Goal: Transaction & Acquisition: Purchase product/service

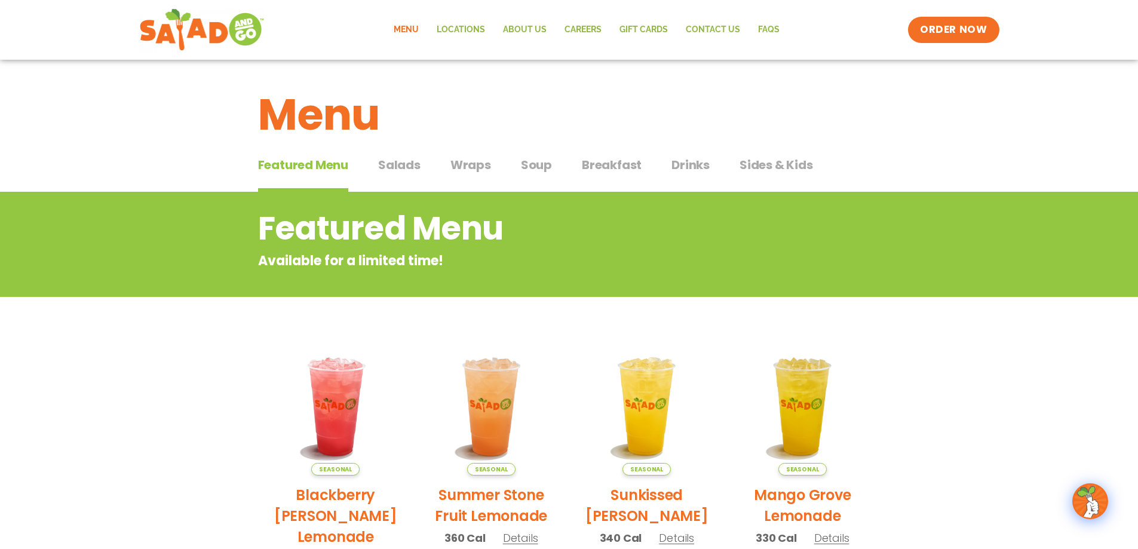
click at [471, 165] on span "Wraps" at bounding box center [470, 165] width 41 height 18
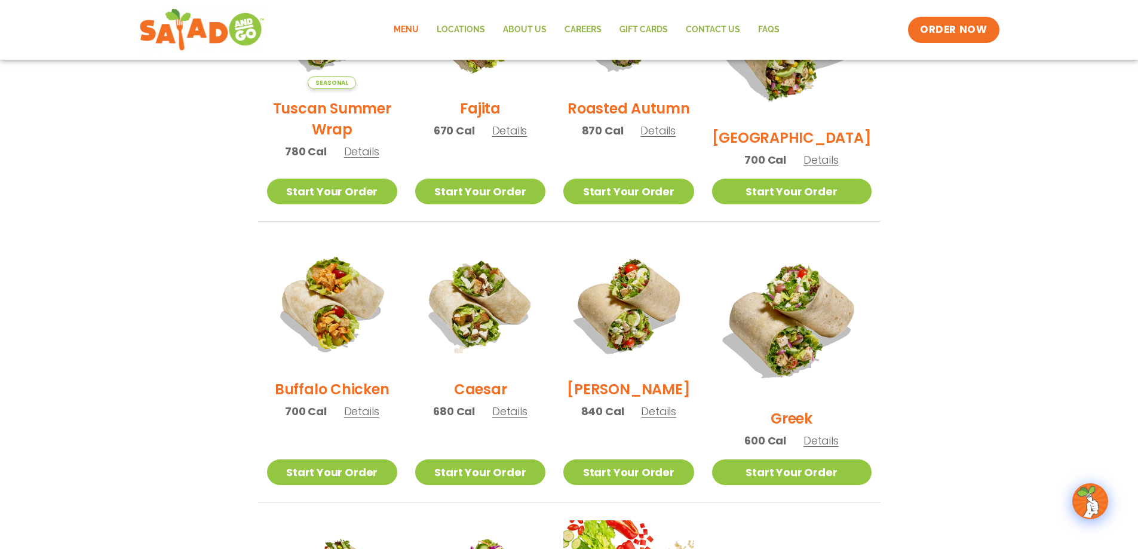
scroll to position [299, 0]
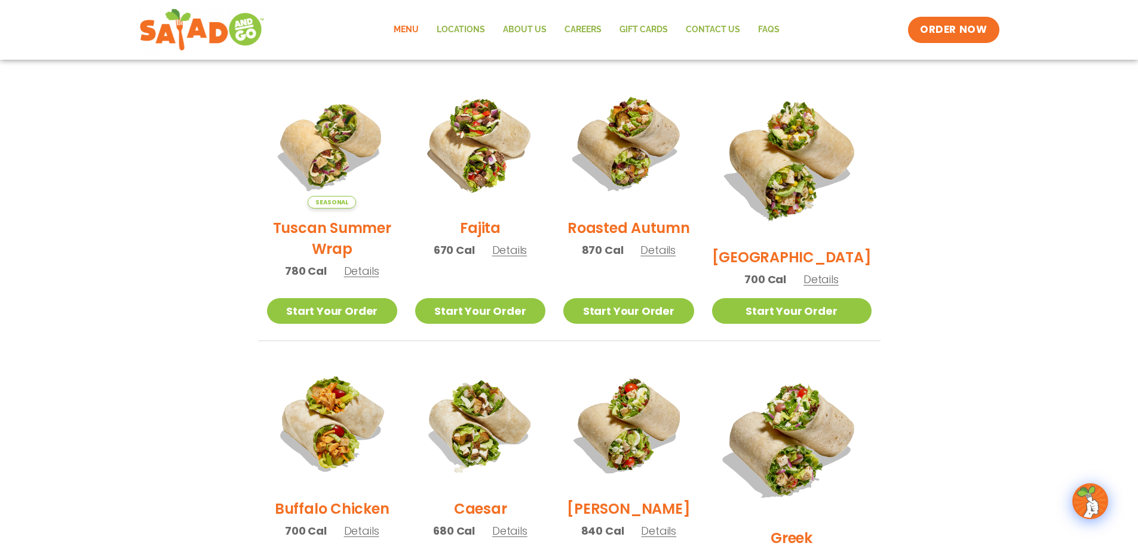
click at [797, 247] on h2 "[GEOGRAPHIC_DATA]" at bounding box center [791, 257] width 159 height 21
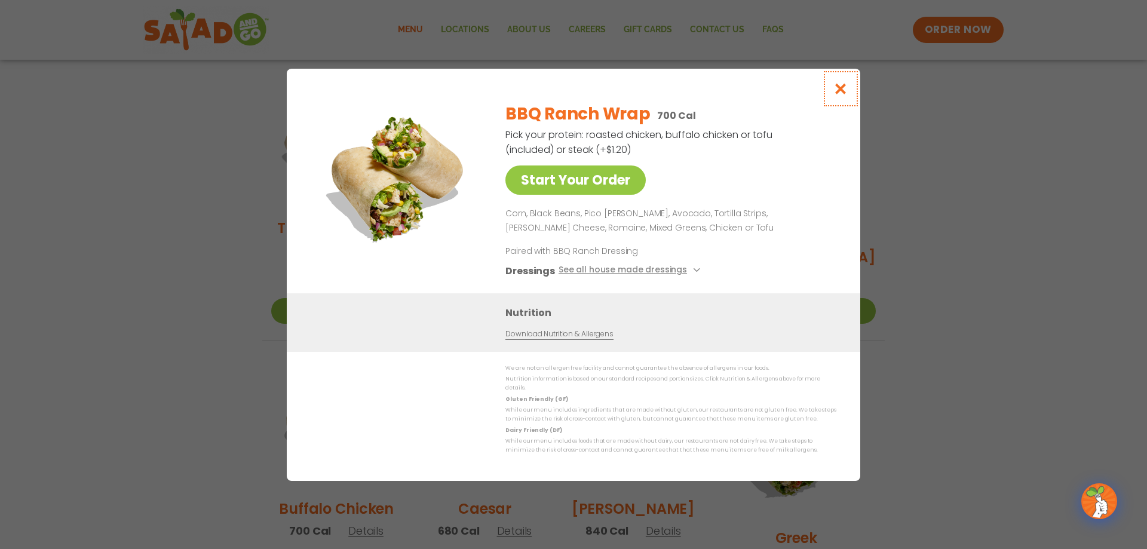
click at [844, 95] on icon "Close modal" at bounding box center [840, 88] width 15 height 13
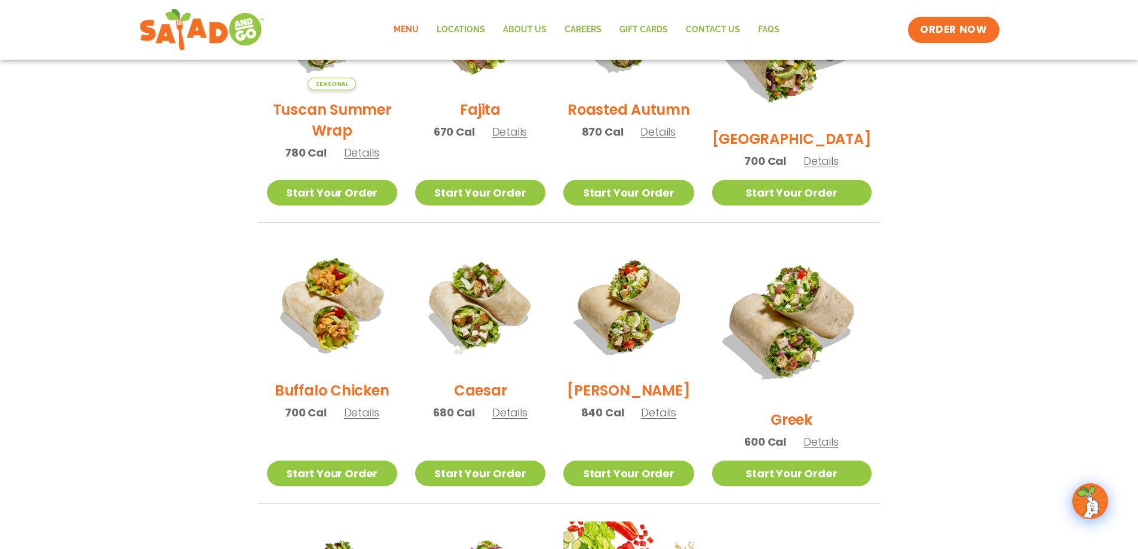
scroll to position [418, 0]
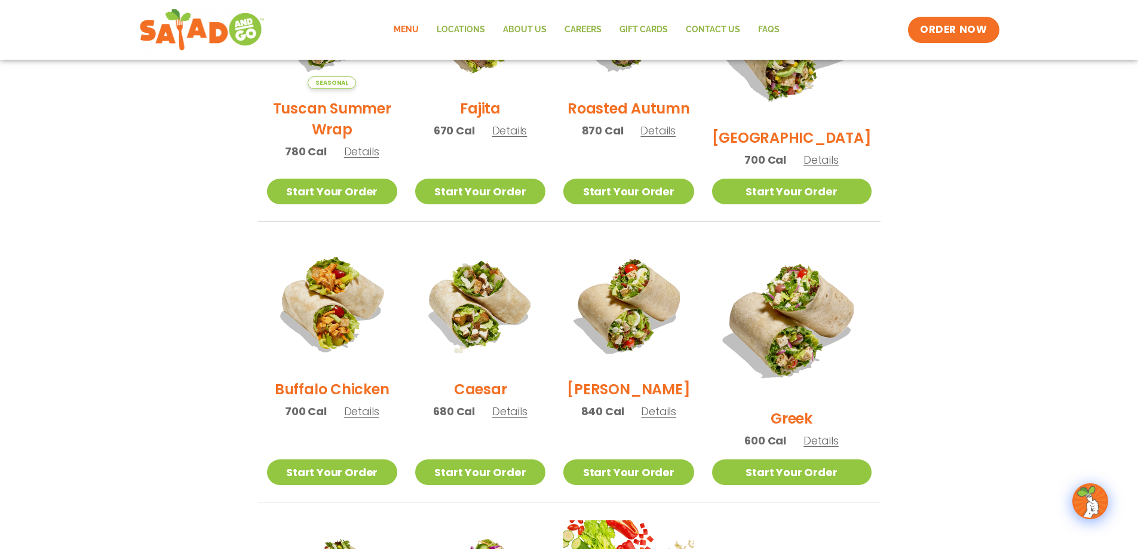
click at [282, 391] on h2 "Buffalo Chicken" at bounding box center [332, 389] width 114 height 21
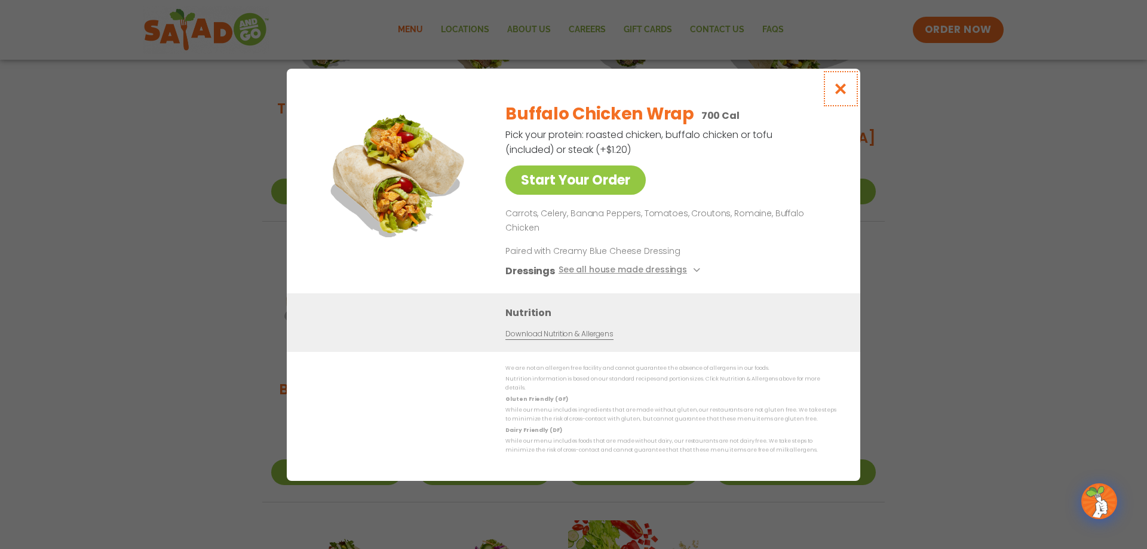
click at [840, 95] on icon "Close modal" at bounding box center [840, 88] width 15 height 13
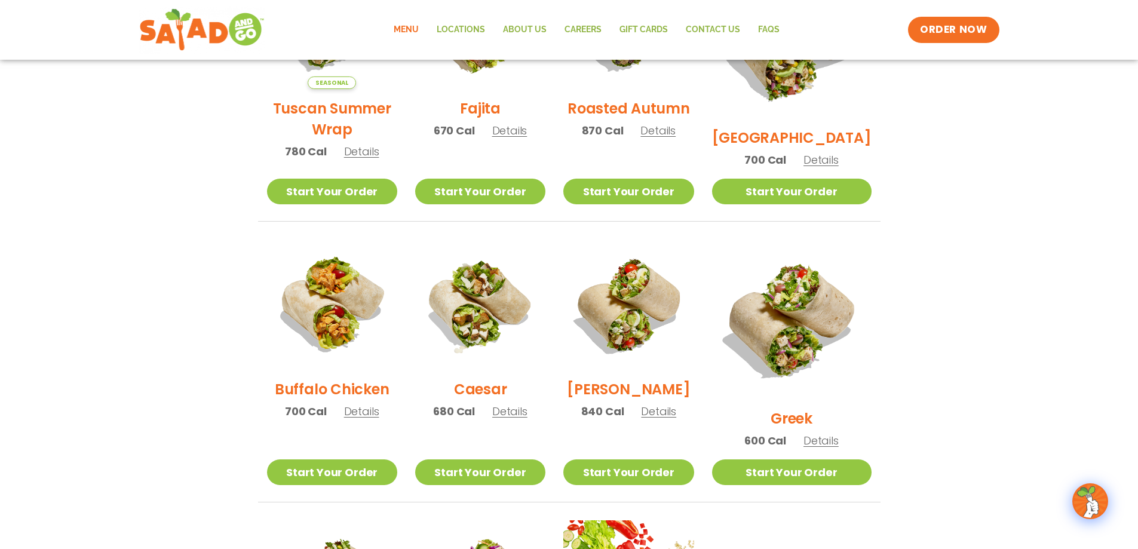
click at [651, 391] on h2 "[PERSON_NAME]" at bounding box center [628, 389] width 123 height 21
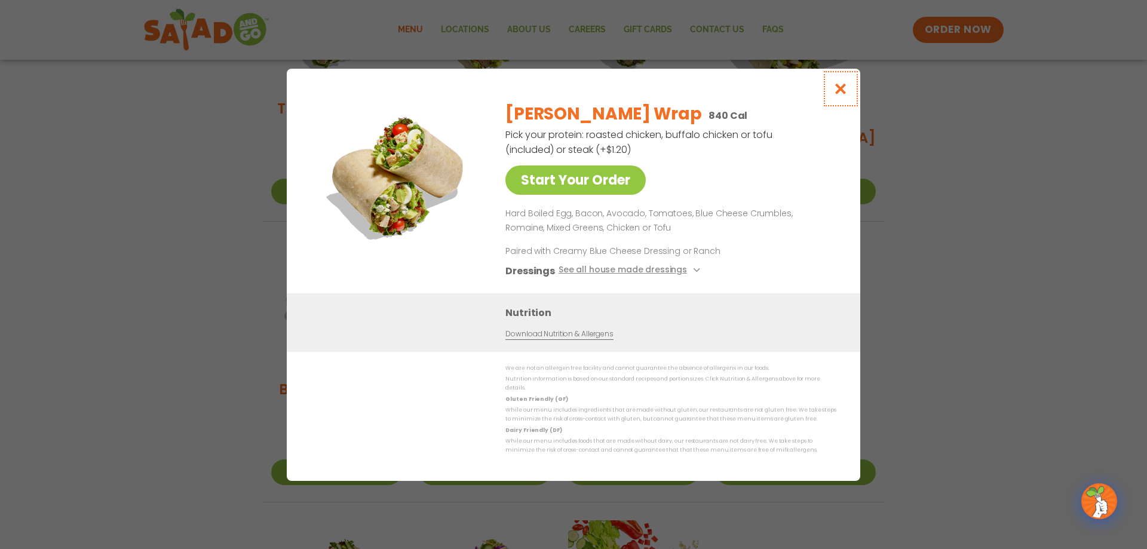
click at [844, 89] on icon "Close modal" at bounding box center [840, 88] width 15 height 13
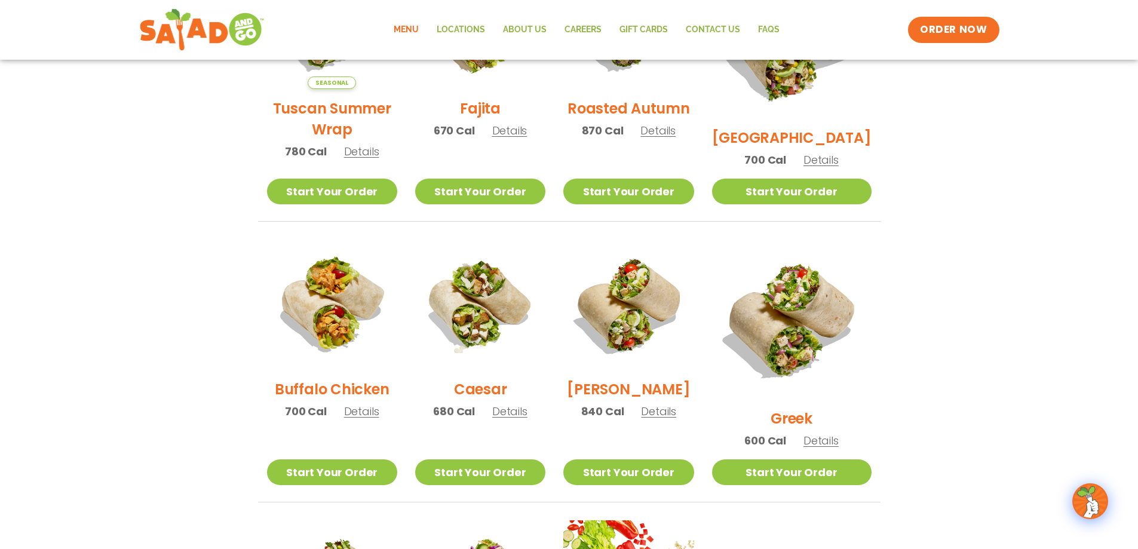
click at [643, 396] on h2 "[PERSON_NAME]" at bounding box center [628, 389] width 123 height 21
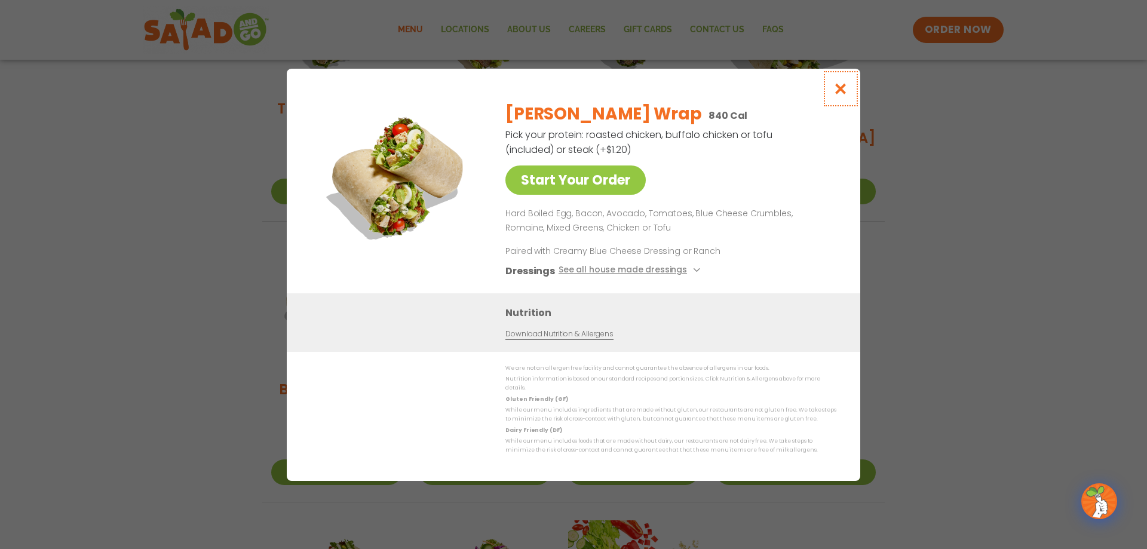
drag, startPoint x: 840, startPoint y: 99, endPoint x: 829, endPoint y: 108, distance: 14.4
click at [840, 95] on icon "Close modal" at bounding box center [840, 88] width 15 height 13
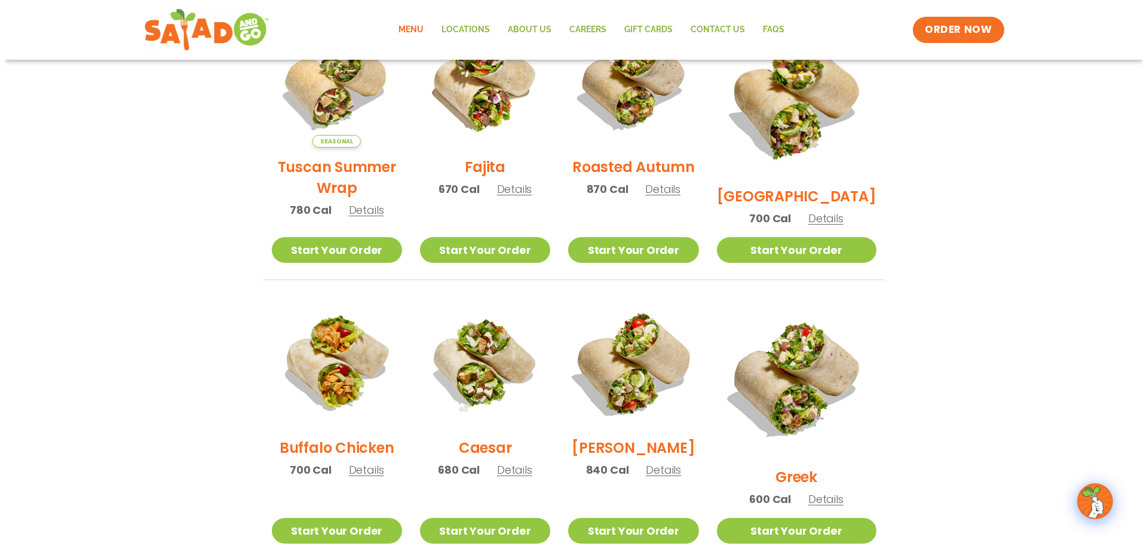
scroll to position [358, 0]
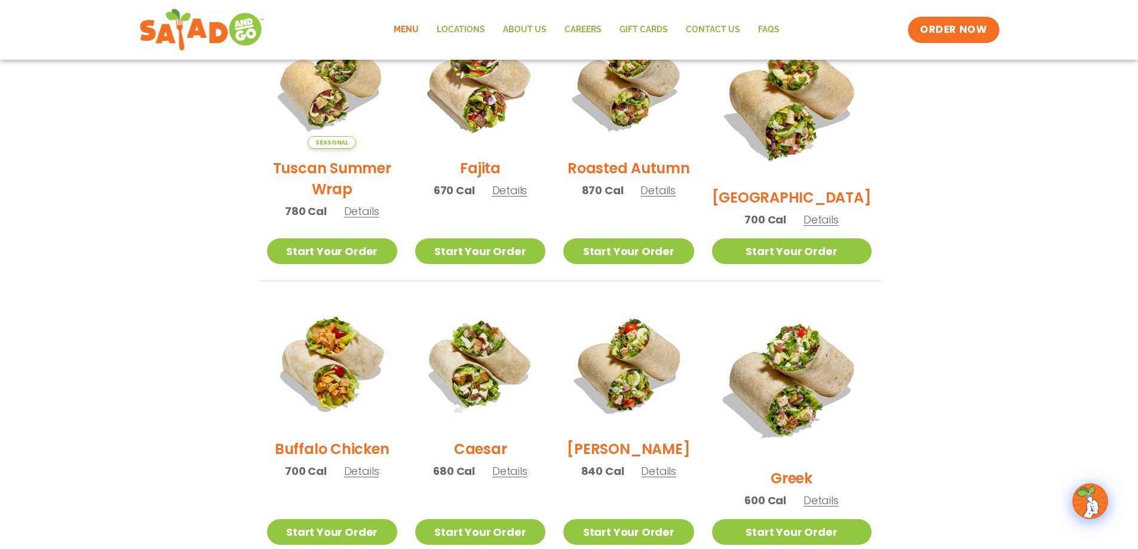
click at [650, 453] on h2 "[PERSON_NAME]" at bounding box center [628, 448] width 123 height 21
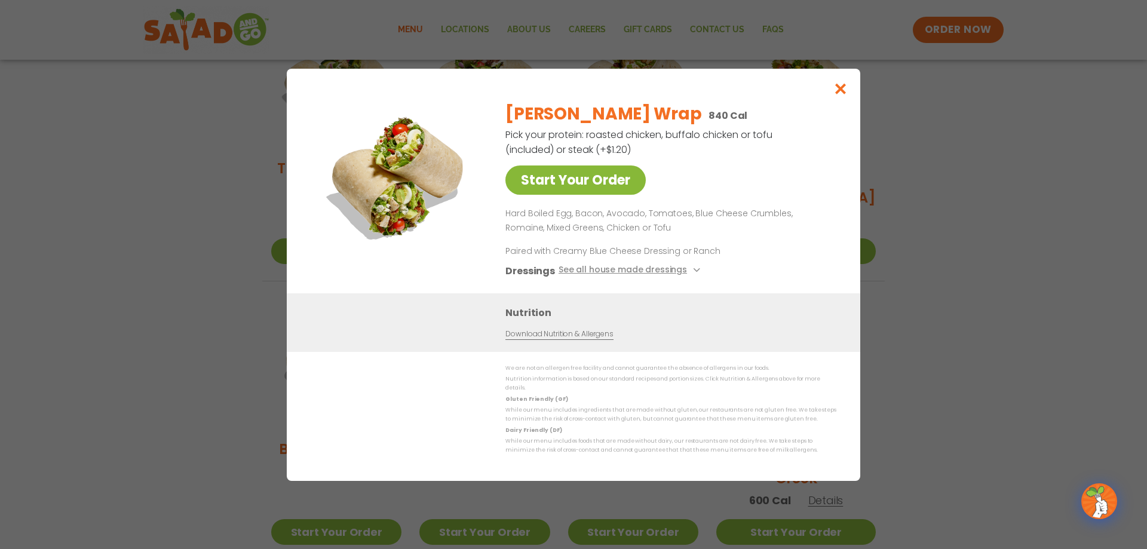
drag, startPoint x: 601, startPoint y: 162, endPoint x: 594, endPoint y: 171, distance: 11.9
click at [600, 164] on div "[PERSON_NAME] Wrap 840 Cal Pick your protein: roasted chicken, buffalo chicken …" at bounding box center [668, 193] width 326 height 201
click at [591, 176] on link "Start Your Order" at bounding box center [575, 179] width 140 height 29
